Goal: Task Accomplishment & Management: Manage account settings

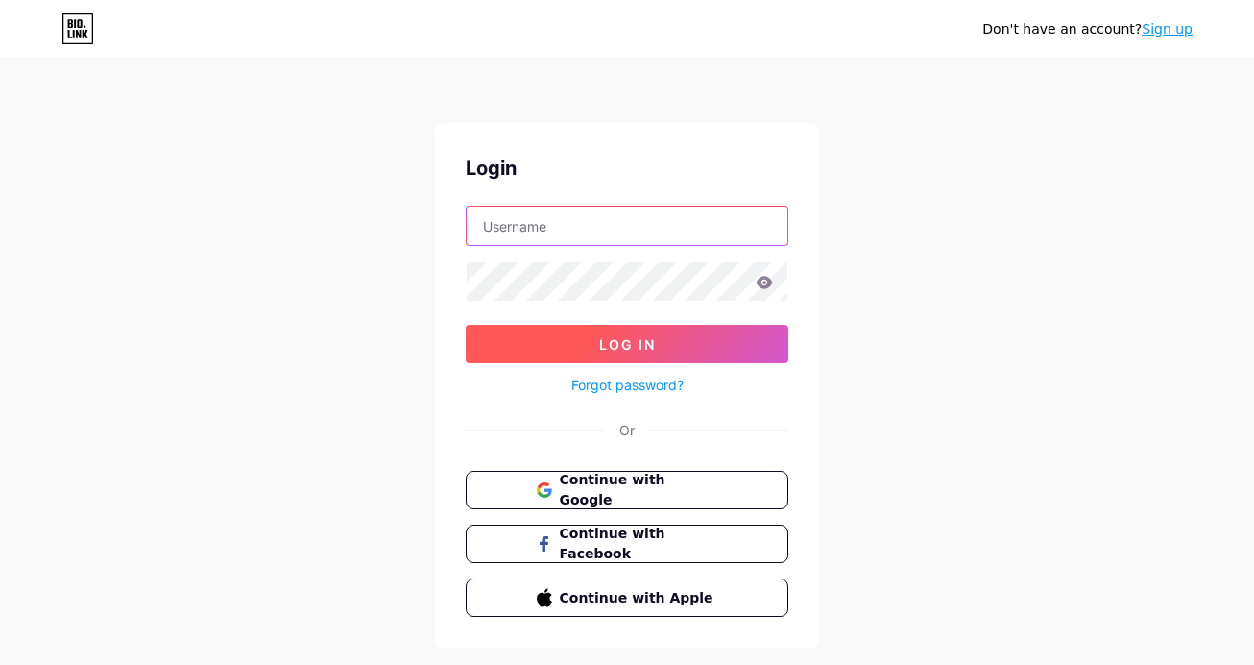
type input "capenp"
click at [622, 336] on span "Log In" at bounding box center [627, 344] width 57 height 16
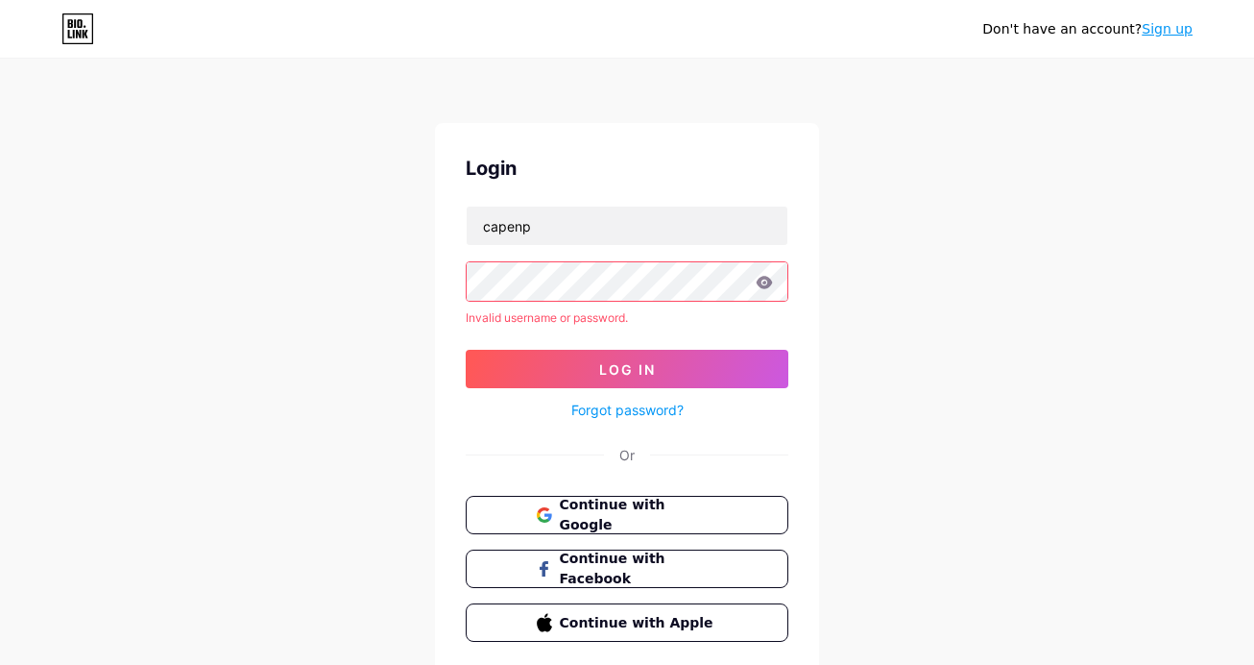
click at [766, 284] on icon at bounding box center [764, 282] width 17 height 13
click at [626, 514] on span "Continue with Google" at bounding box center [638, 515] width 160 height 41
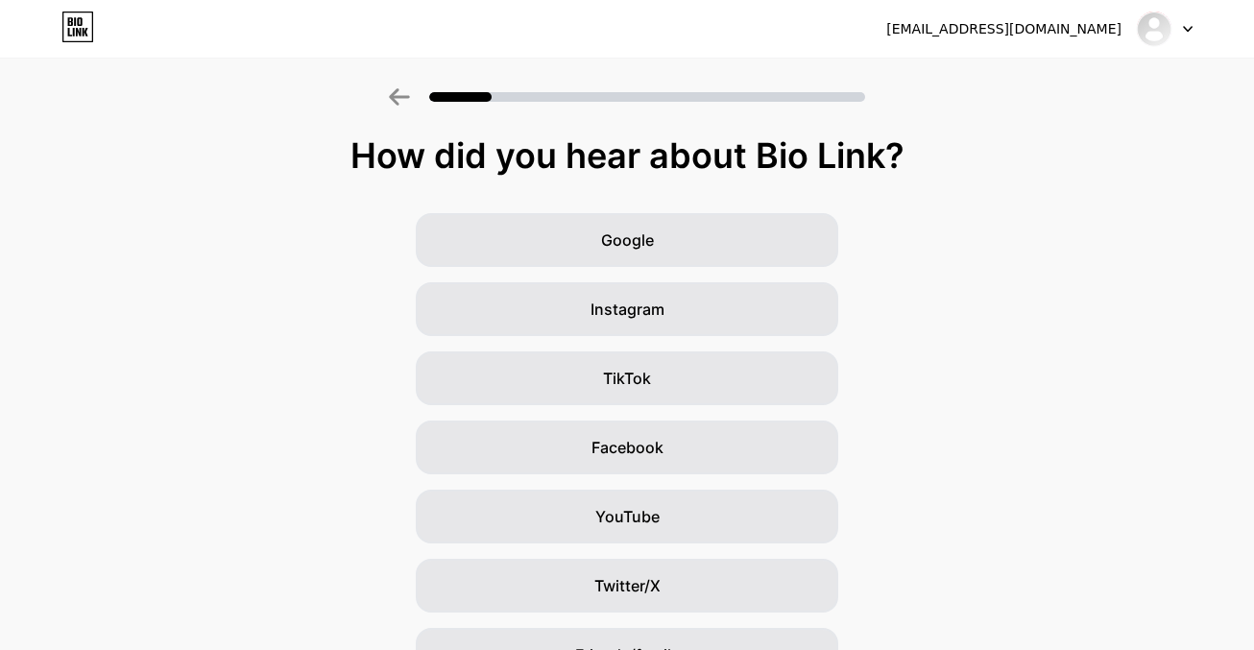
click at [401, 103] on icon at bounding box center [399, 96] width 21 height 17
click at [1128, 32] on div "bennabimohamedyanis@gmail.com" at bounding box center [1040, 29] width 306 height 35
click at [1178, 24] on div at bounding box center [1165, 29] width 56 height 35
click at [1068, 75] on li "Logout" at bounding box center [1073, 79] width 238 height 52
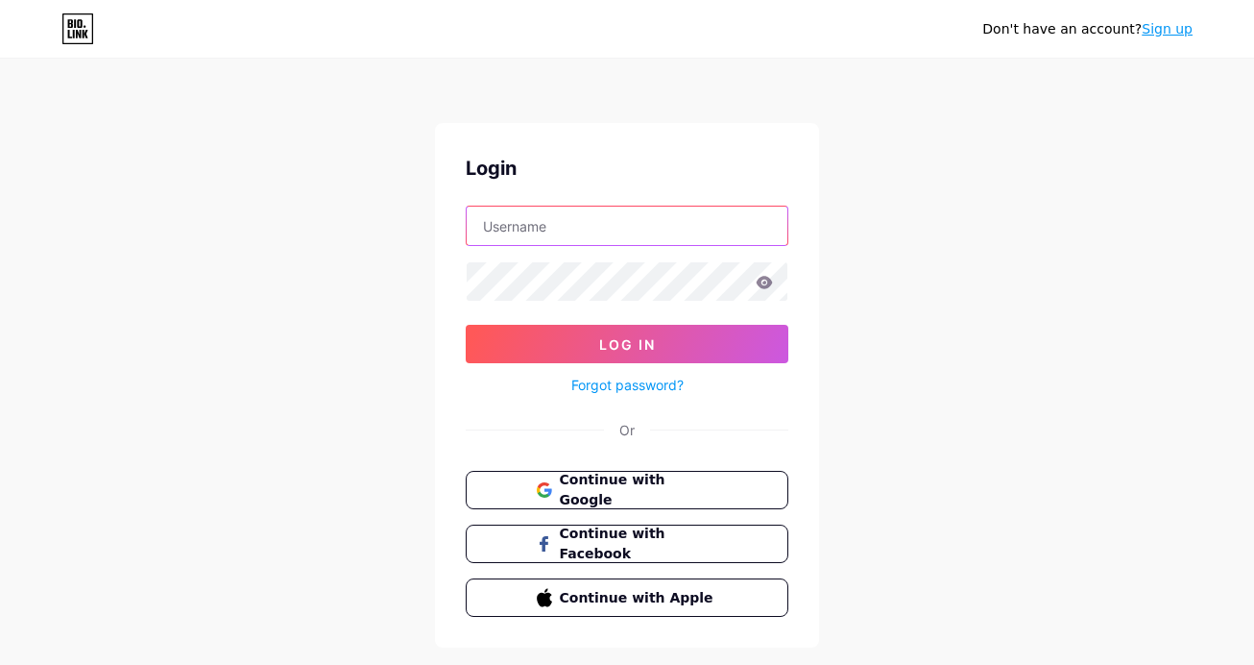
type input "capenp"
click at [670, 493] on span "Continue with Google" at bounding box center [638, 490] width 160 height 41
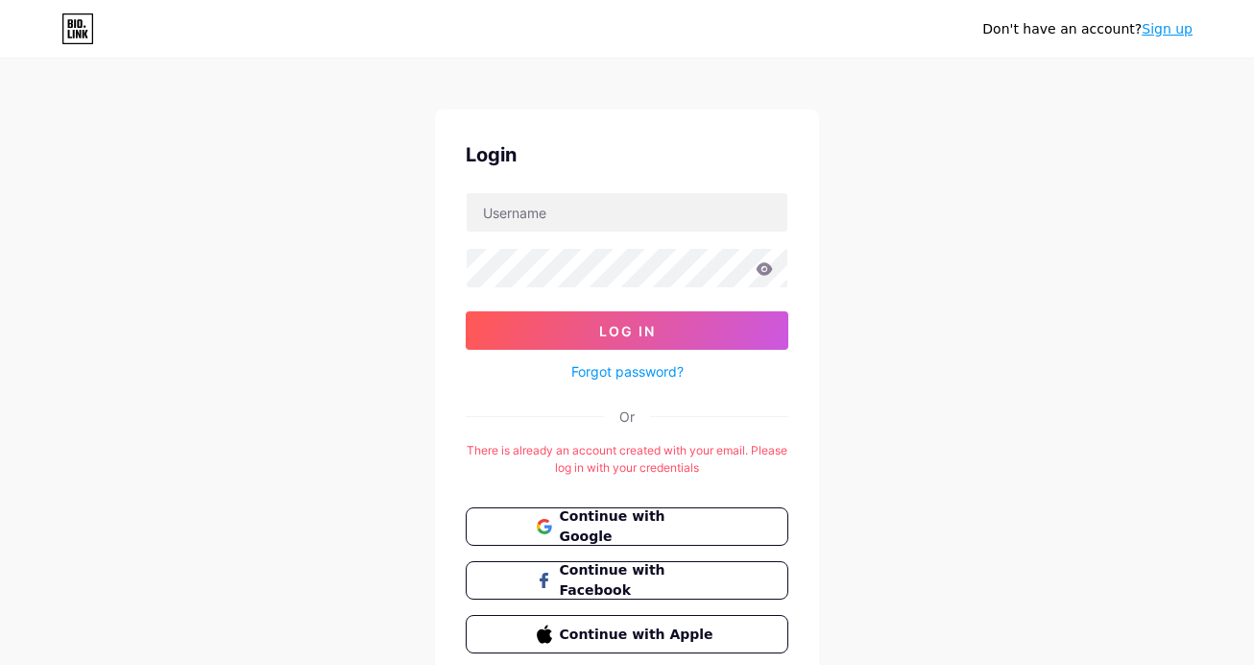
scroll to position [14, 0]
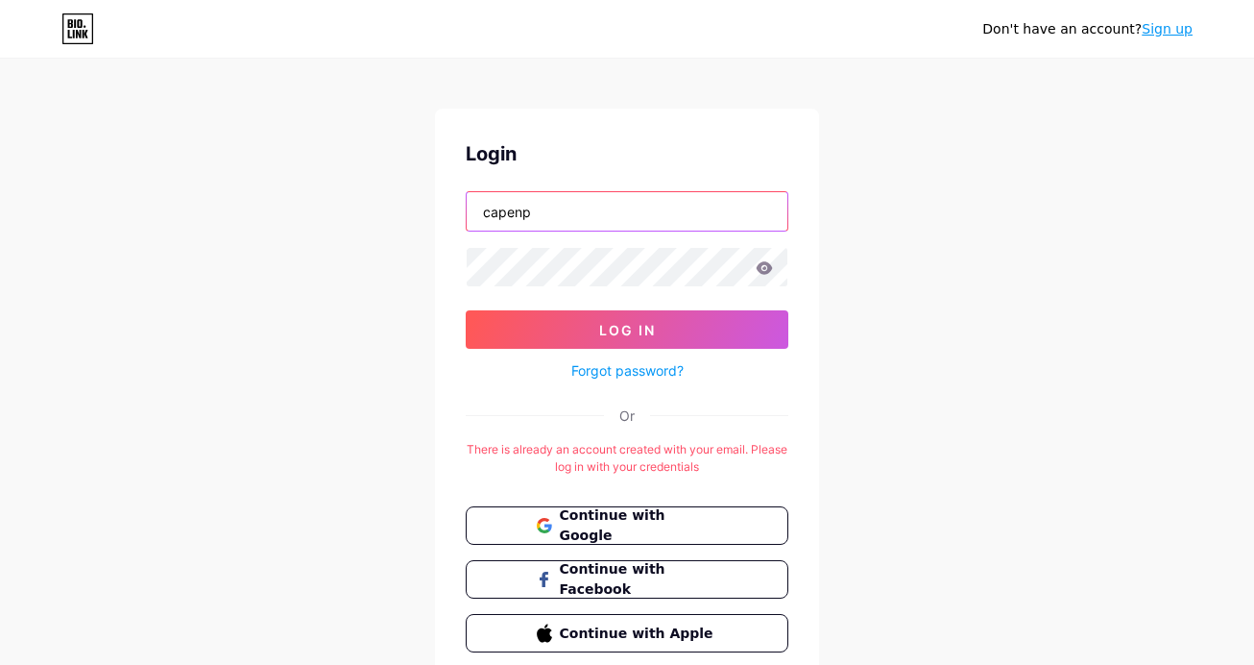
drag, startPoint x: 594, startPoint y: 206, endPoint x: 452, endPoint y: 231, distance: 143.6
click at [452, 231] on div "Login capenp Log In Forgot password? Or There is already an account created wit…" at bounding box center [627, 396] width 384 height 574
type input "mohamedyanisbennabi@gmail.com"
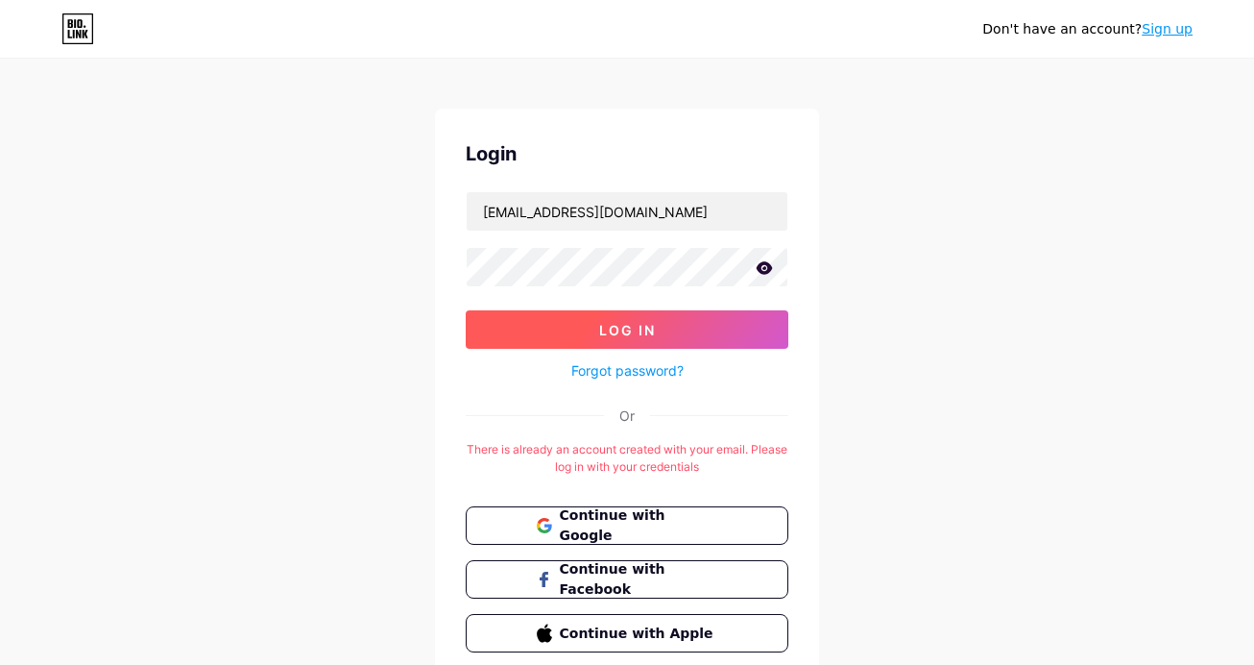
click at [650, 331] on span "Log In" at bounding box center [627, 330] width 57 height 16
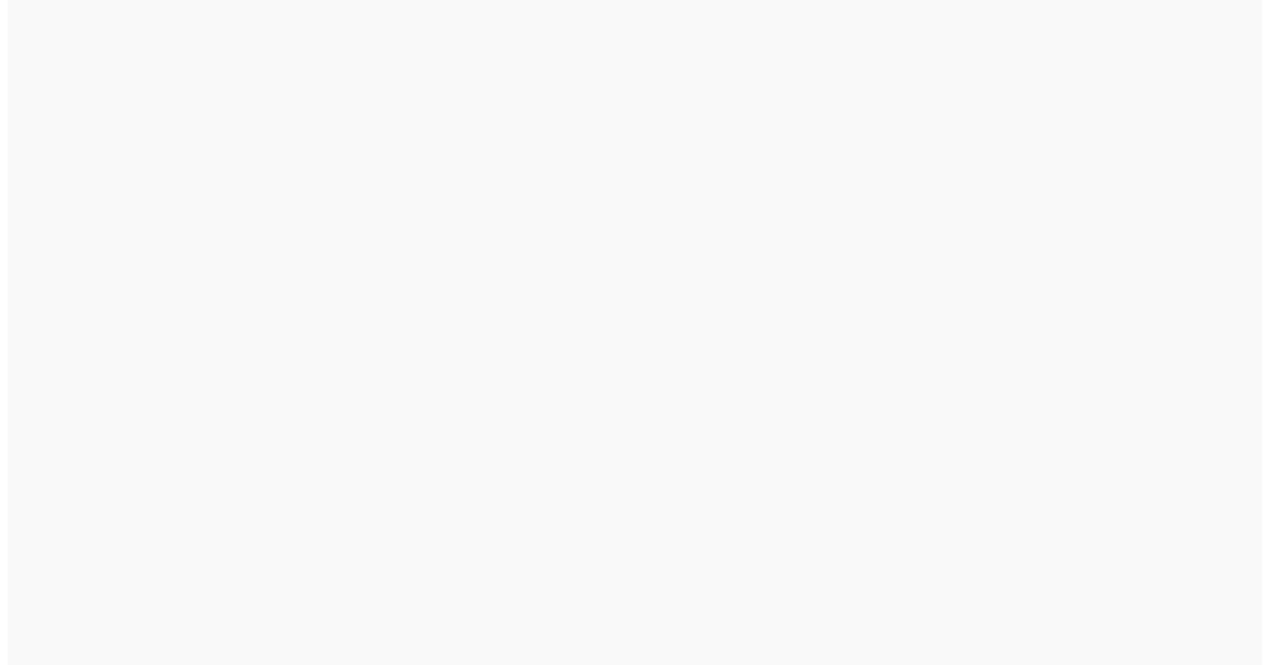
scroll to position [0, 0]
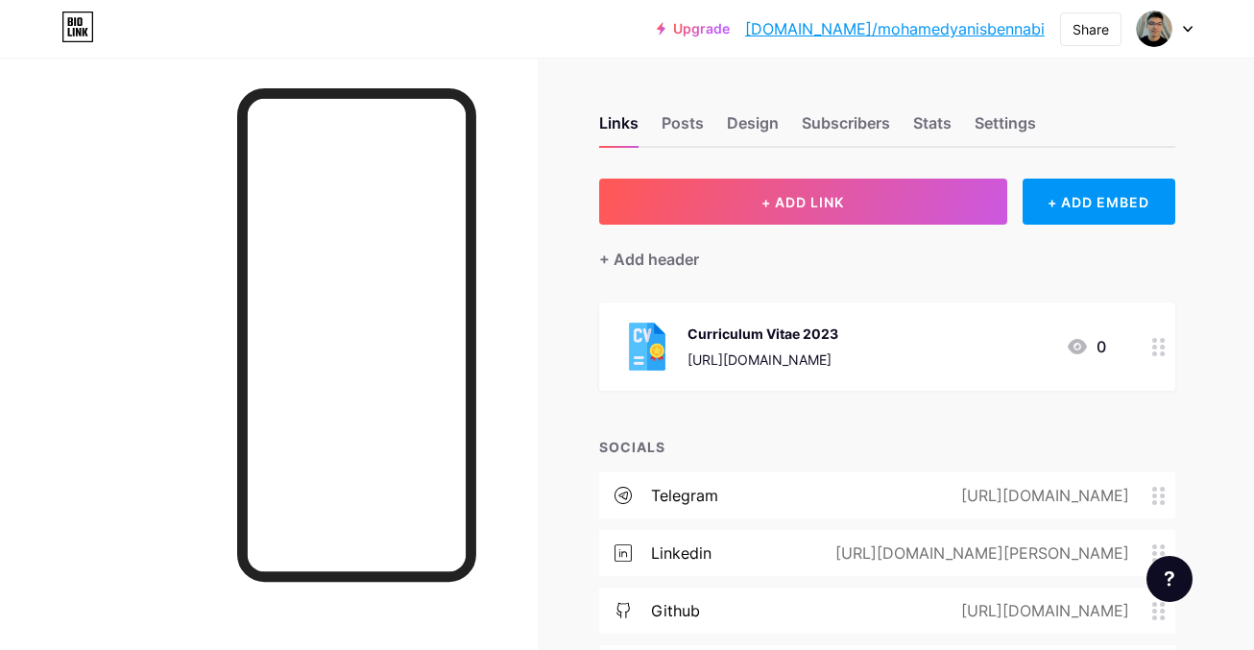
click at [816, 333] on div "Curriculum Vitae 2023" at bounding box center [763, 334] width 151 height 20
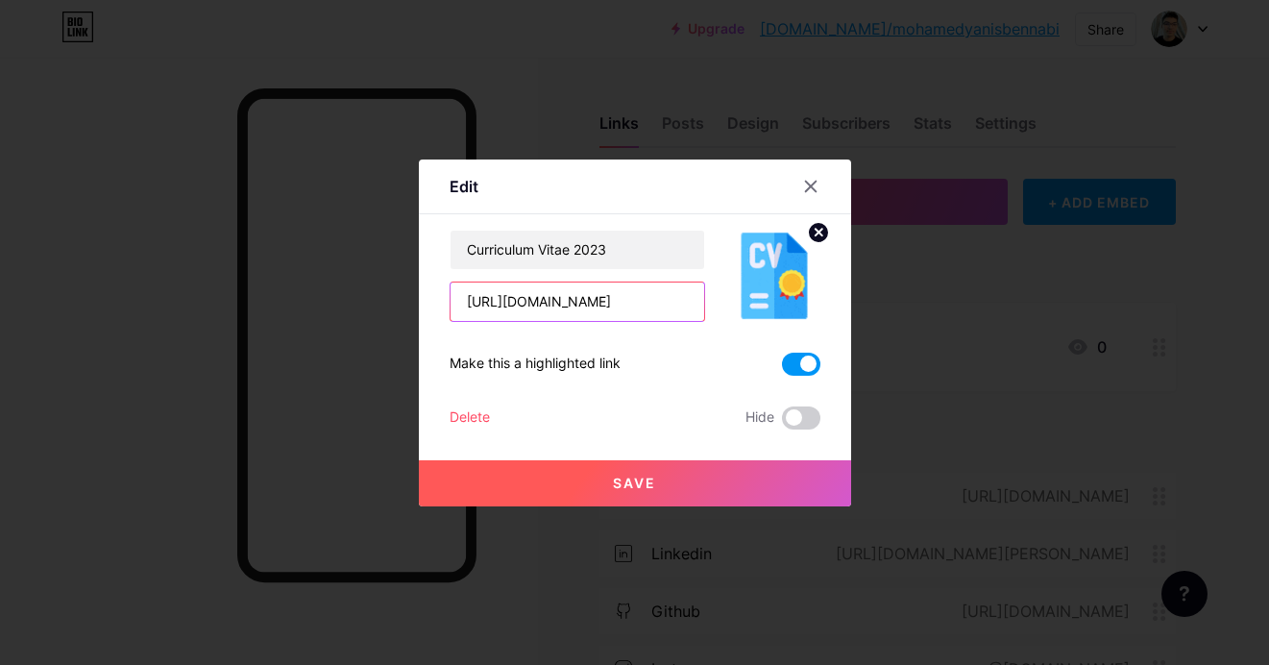
click at [587, 295] on input "https://drive.google.com/file/d/1gLAhrX6jCgCbupZRnZuO1BqCMipbbaX8/view?usp=driv…" at bounding box center [577, 301] width 254 height 38
